Goal: Information Seeking & Learning: Learn about a topic

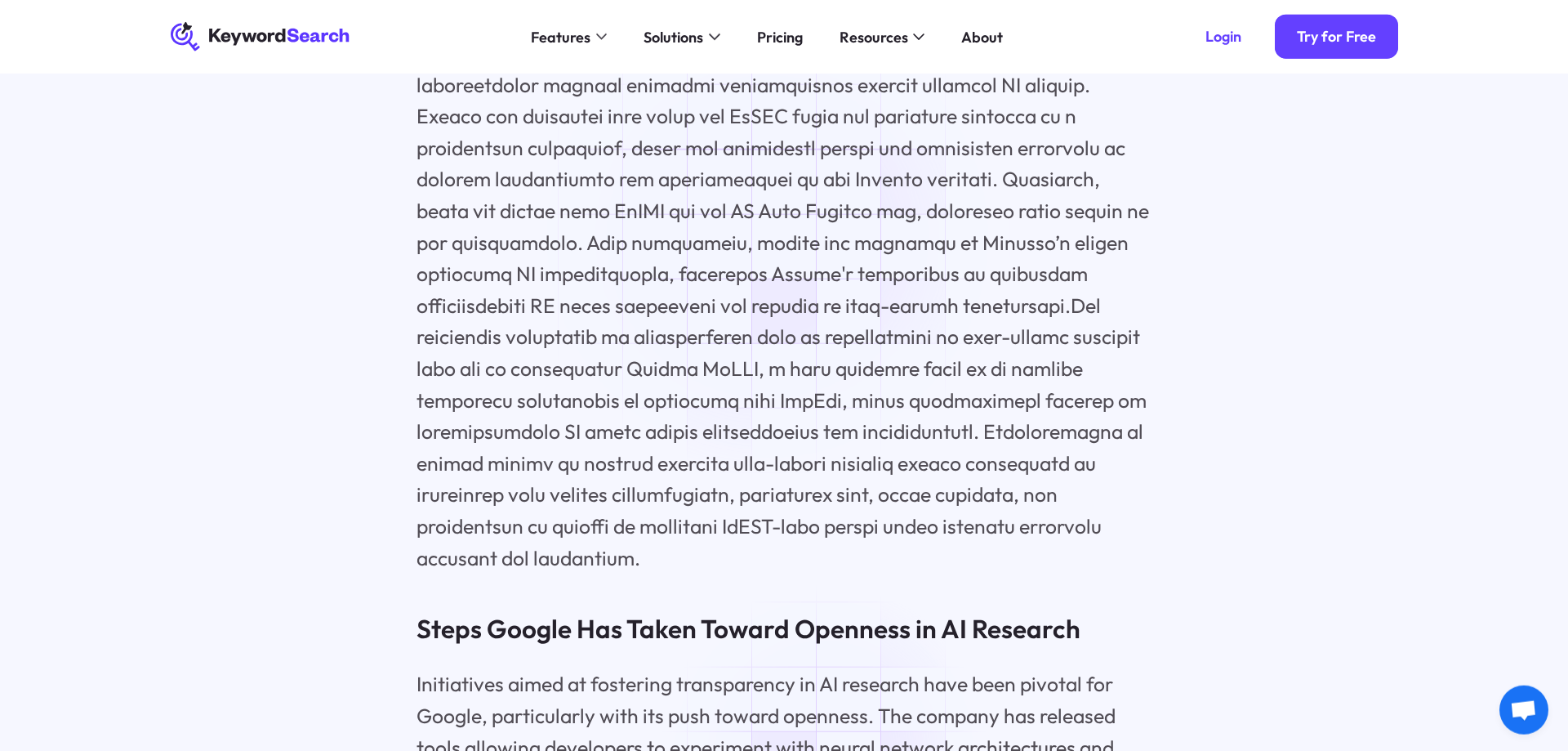
scroll to position [5250, 0]
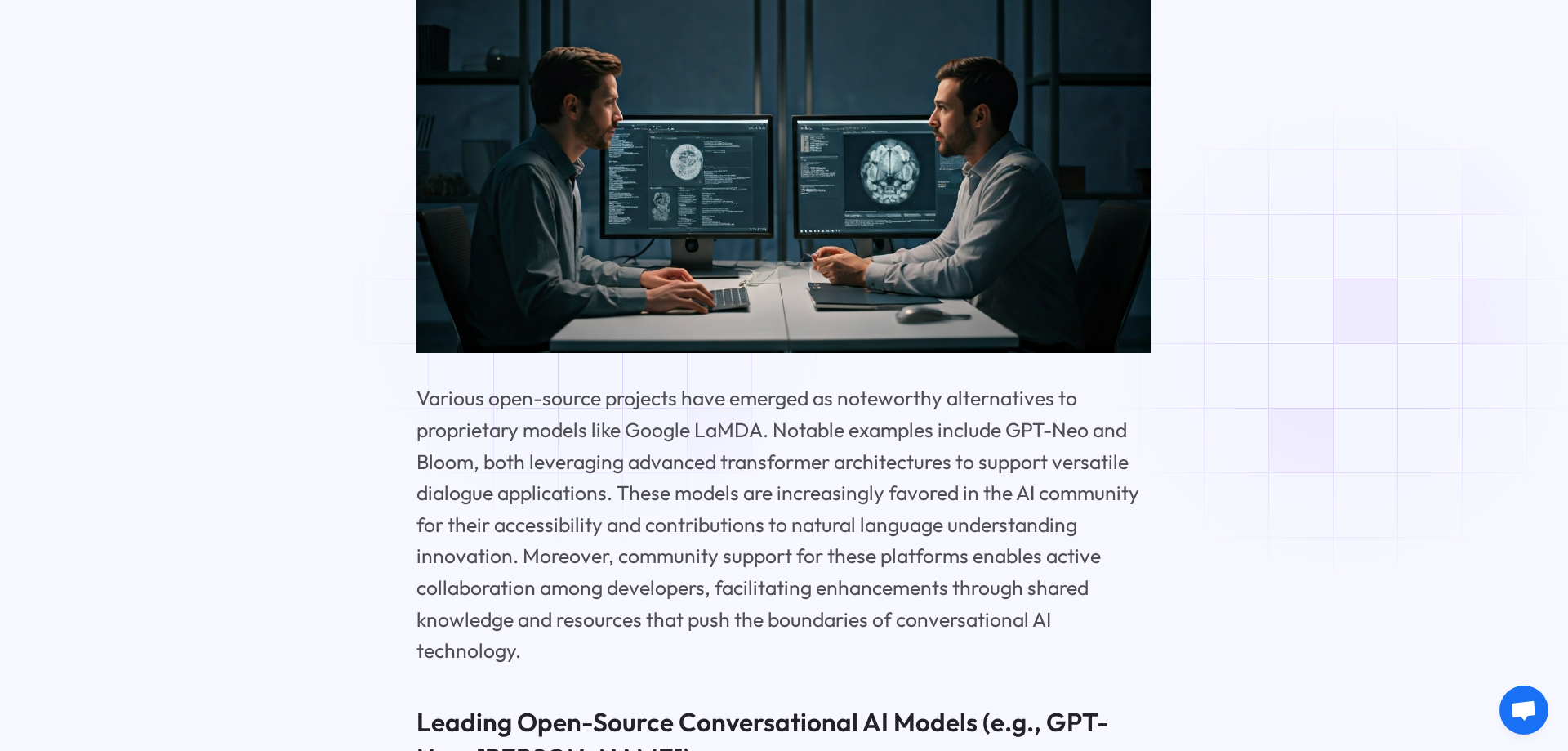
scroll to position [6749, 0]
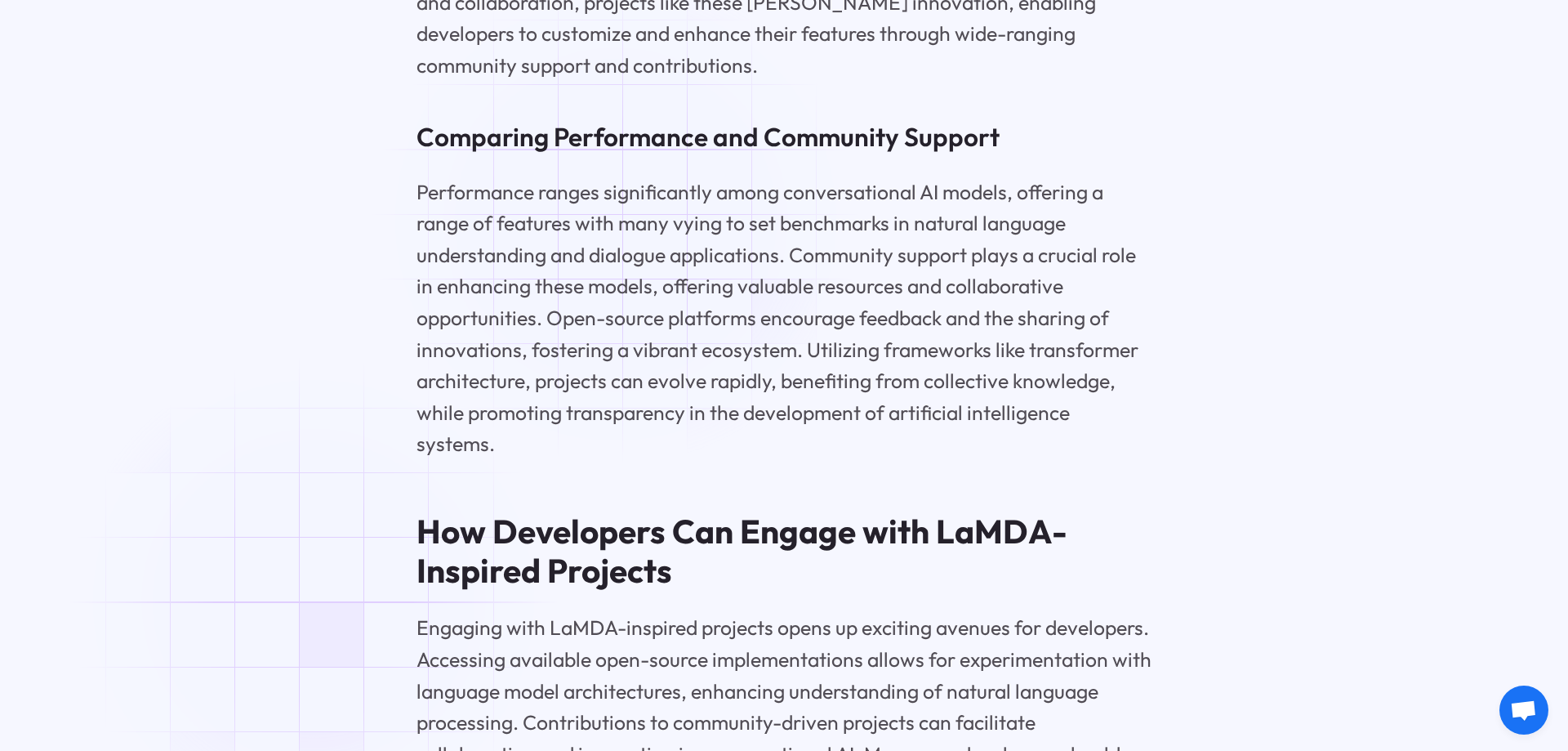
scroll to position [7832, 0]
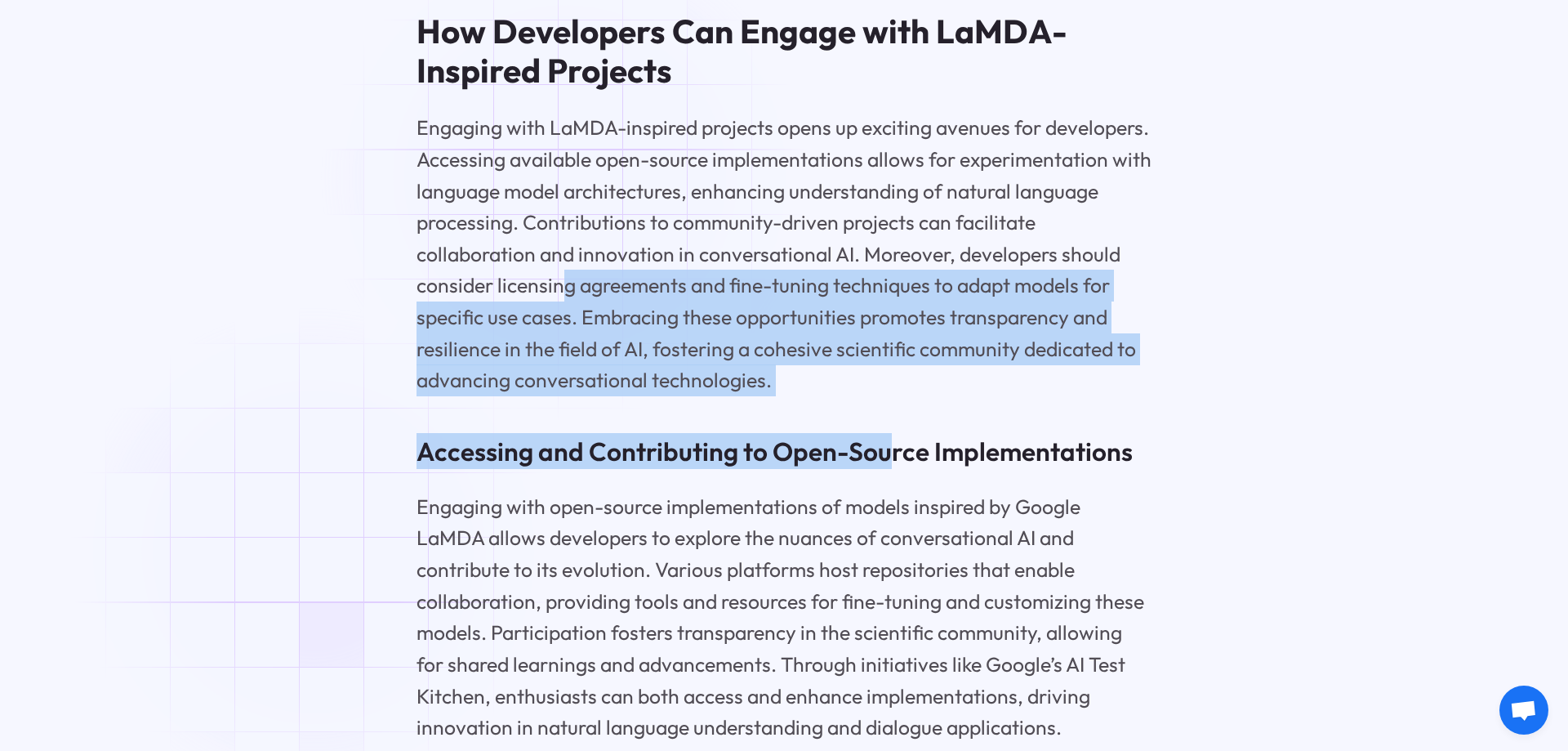
drag, startPoint x: 565, startPoint y: 177, endPoint x: 891, endPoint y: 310, distance: 352.1
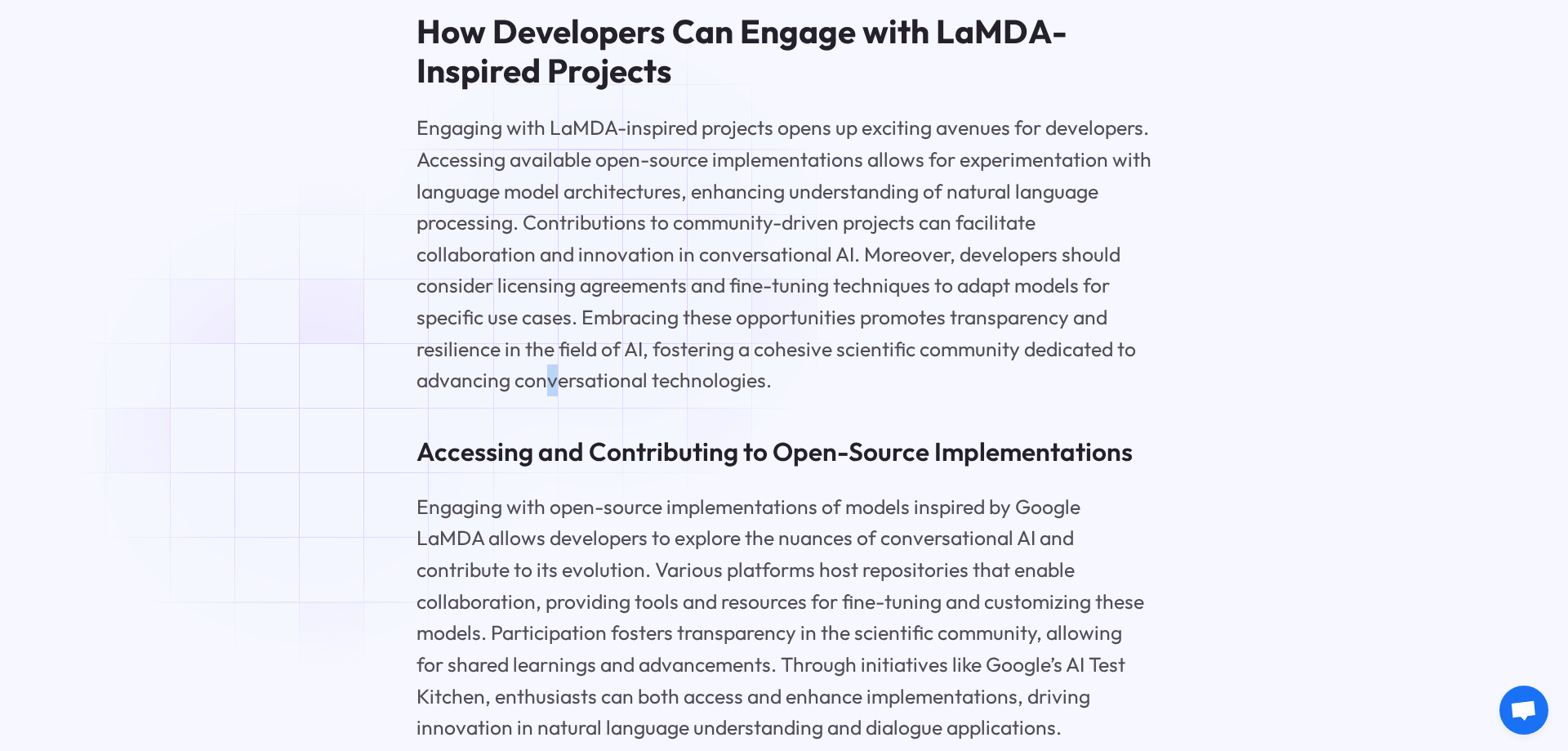
drag, startPoint x: 551, startPoint y: 262, endPoint x: 553, endPoint y: 253, distance: 9.2
click at [553, 255] on p "Engaging with LaMDA-inspired projects opens up exciting avenues for developers.…" at bounding box center [784, 254] width 735 height 283
click at [555, 252] on p "Engaging with LaMDA-inspired projects opens up exciting avenues for developers.…" at bounding box center [784, 254] width 735 height 283
drag, startPoint x: 555, startPoint y: 252, endPoint x: 583, endPoint y: 232, distance: 34.4
click at [561, 244] on p "Engaging with LaMDA-inspired projects opens up exciting avenues for developers.…" at bounding box center [784, 254] width 735 height 283
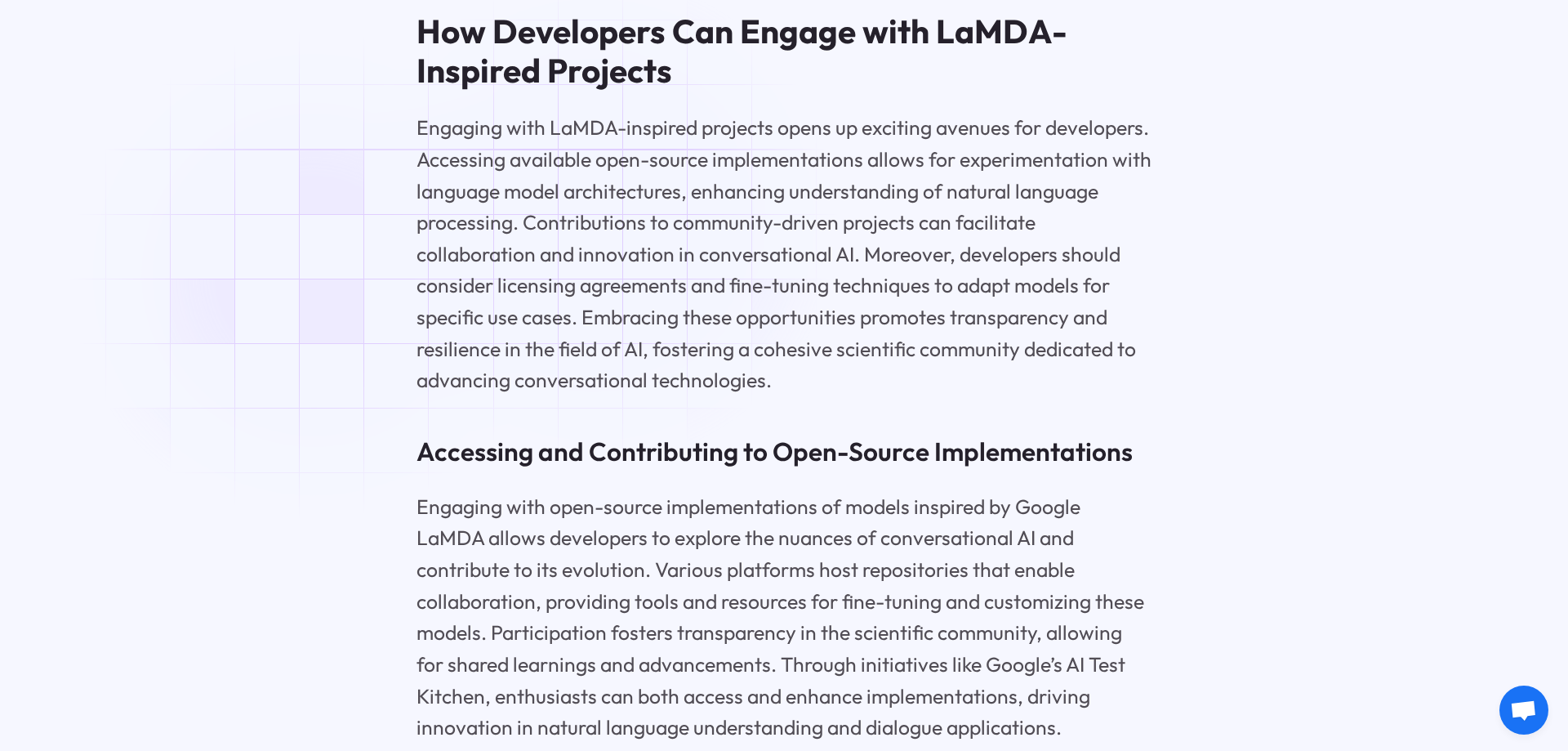
click at [593, 220] on p "Engaging with LaMDA-inspired projects opens up exciting avenues for developers.…" at bounding box center [784, 254] width 735 height 283
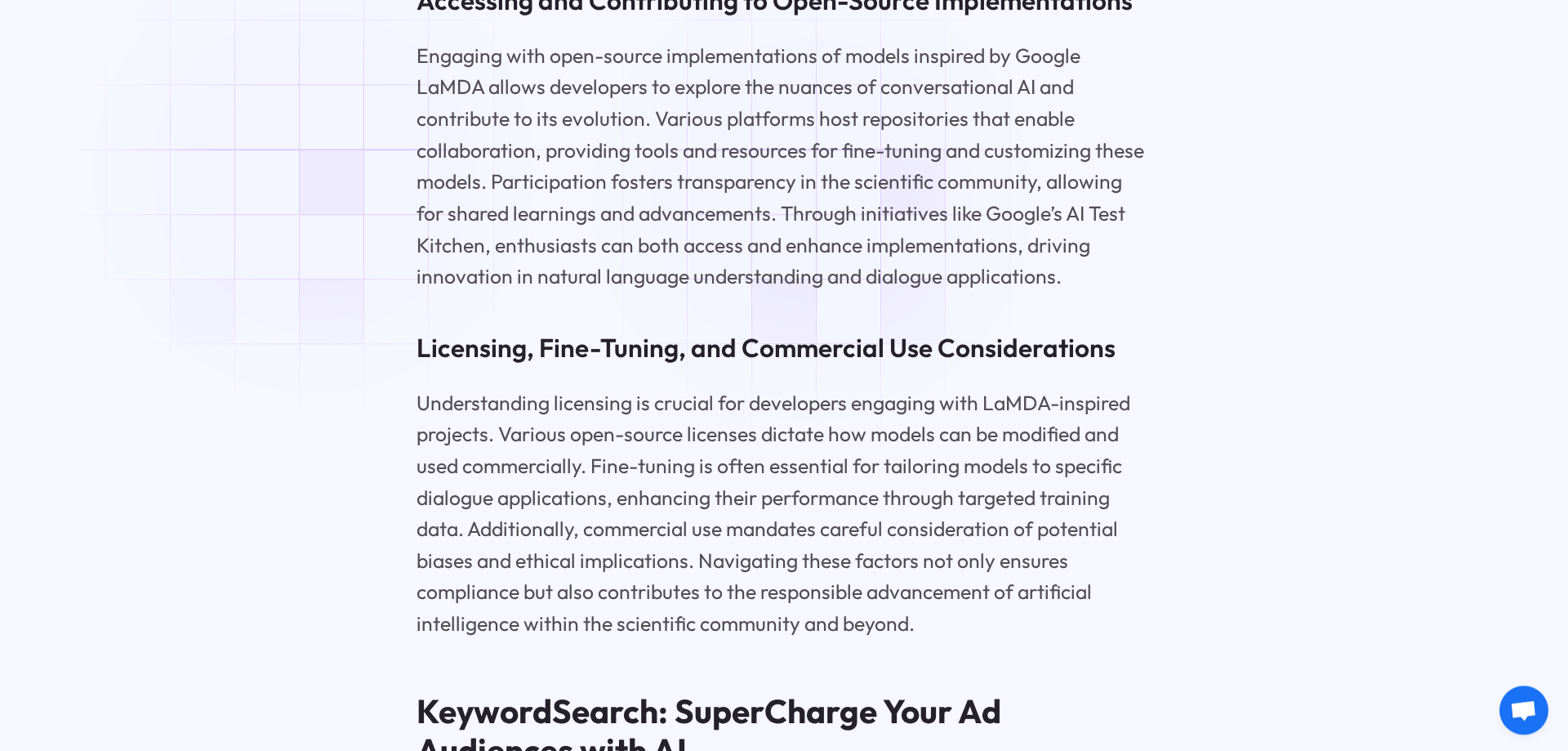
scroll to position [8332, 0]
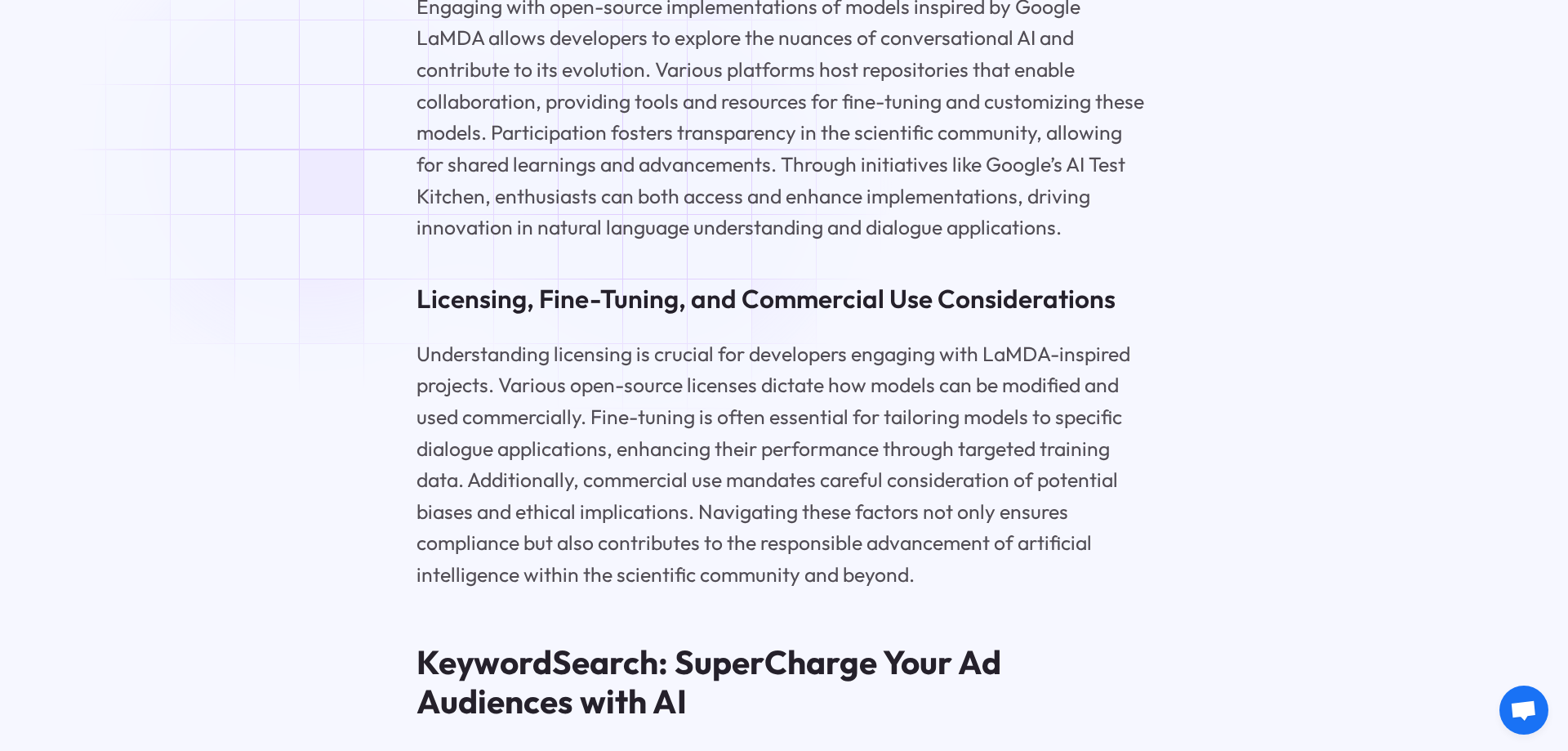
click at [756, 280] on h3 "Licensing, Fine-Tuning, and Commercial Use Considerations" at bounding box center [784, 298] width 735 height 36
drag, startPoint x: 770, startPoint y: 173, endPoint x: 784, endPoint y: 180, distance: 15.7
click at [770, 280] on h3 "Licensing, Fine-Tuning, and Commercial Use Considerations" at bounding box center [784, 298] width 735 height 36
